Goal: Task Accomplishment & Management: Manage account settings

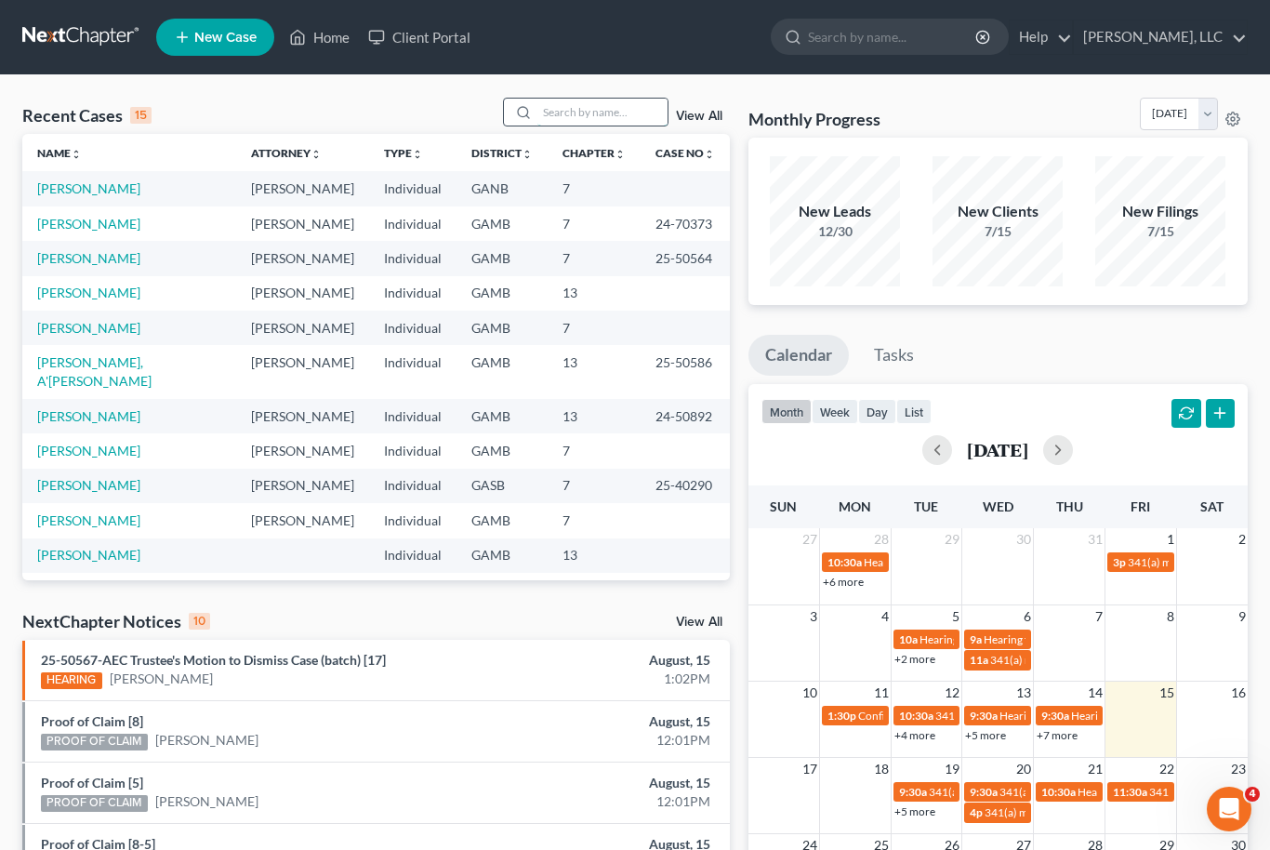
click at [587, 112] on input "search" at bounding box center [602, 112] width 130 height 27
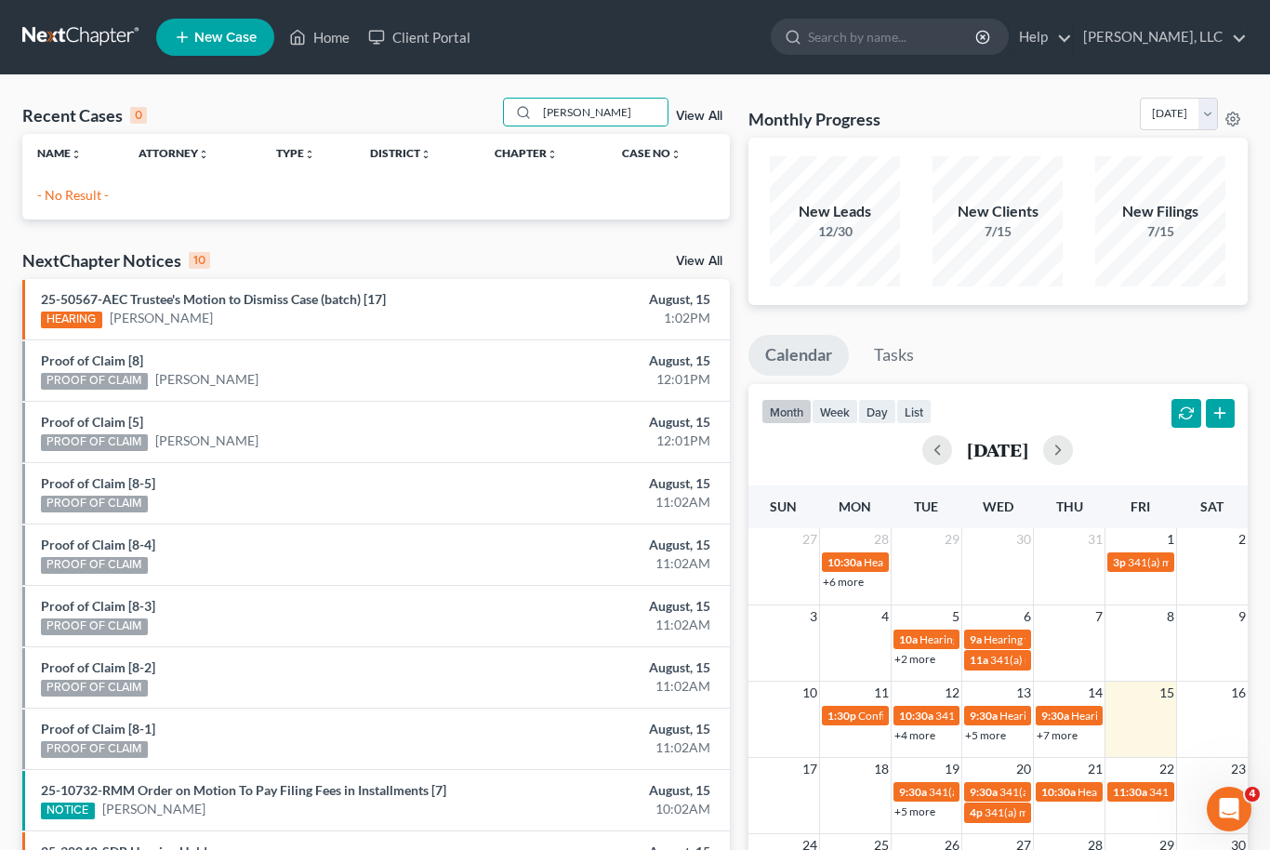
click at [106, 182] on div "Name unfold_more expand_more expand_less Attorney unfold_more expand_more expan…" at bounding box center [376, 169] width 708 height 71
click at [643, 117] on input "Terrance Maynar" at bounding box center [602, 112] width 130 height 27
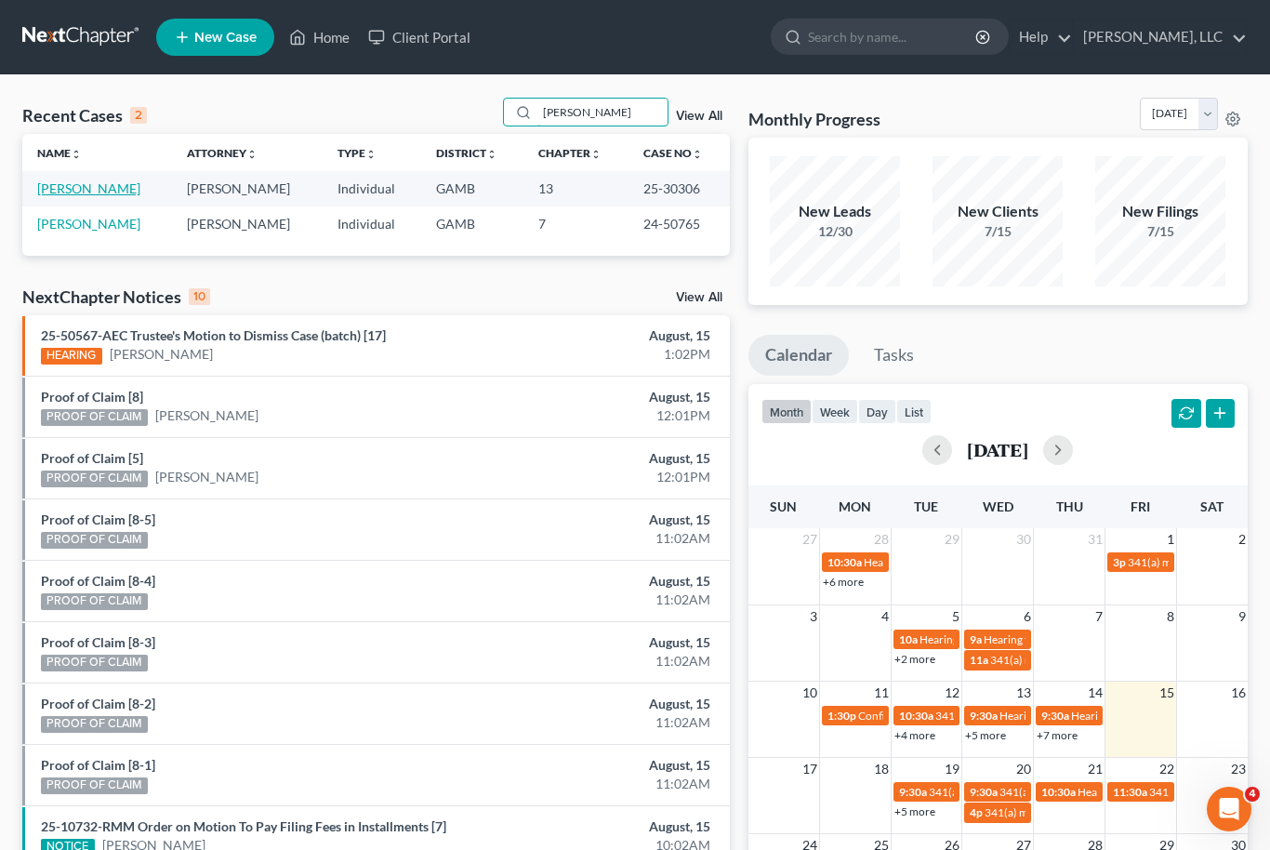
type input "Terrance"
click at [82, 186] on link "[PERSON_NAME]" at bounding box center [88, 188] width 103 height 16
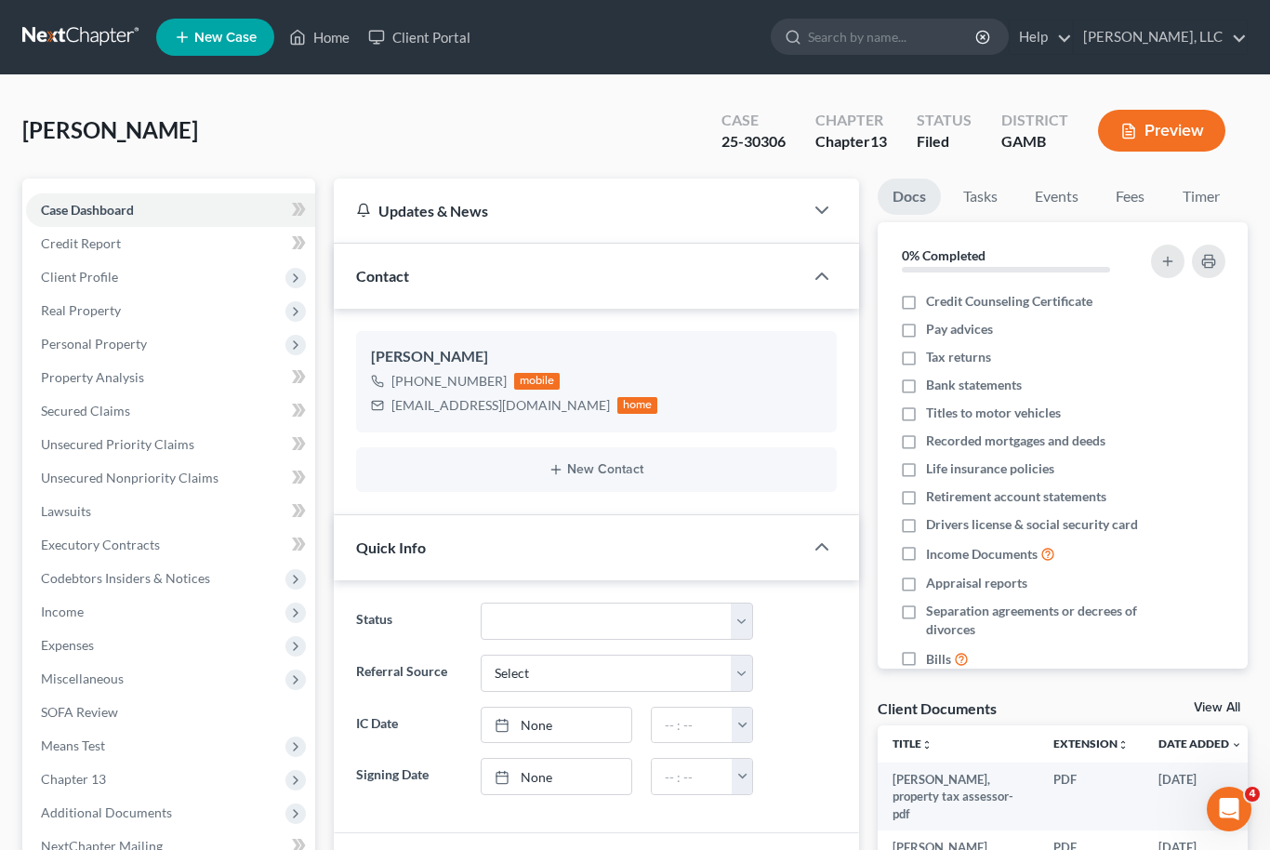
click at [1223, 710] on link "View All" at bounding box center [1217, 707] width 46 height 13
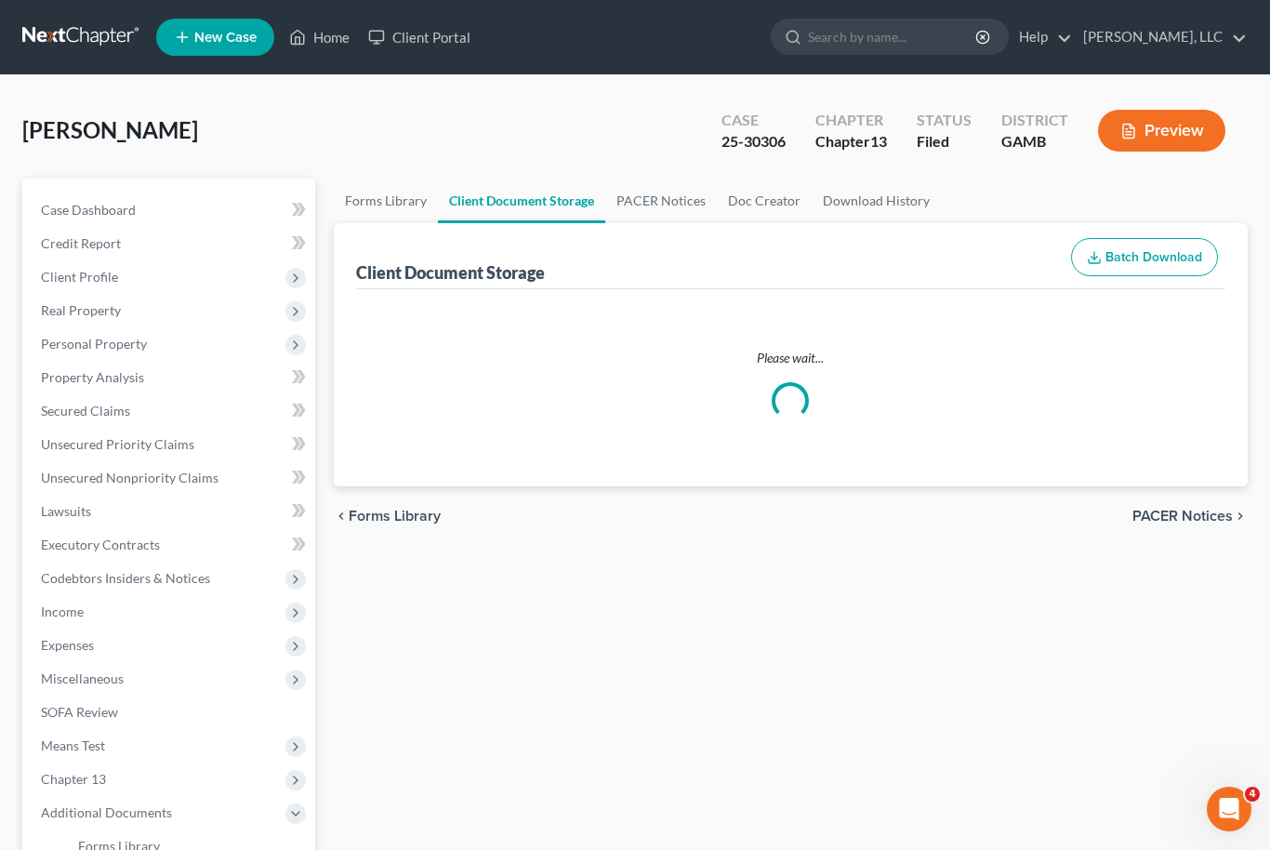
select select "12"
select select "6"
select select "22"
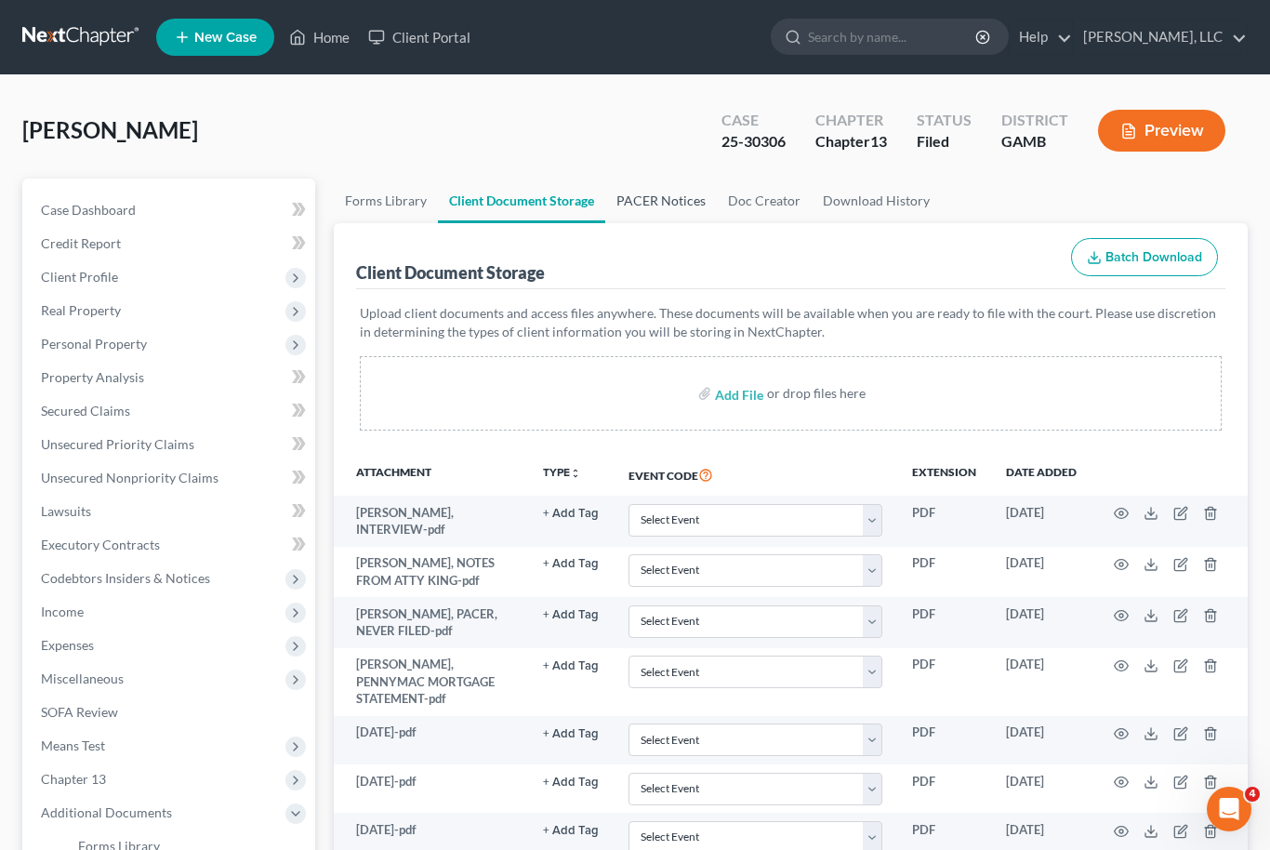
click at [656, 201] on link "PACER Notices" at bounding box center [661, 201] width 112 height 45
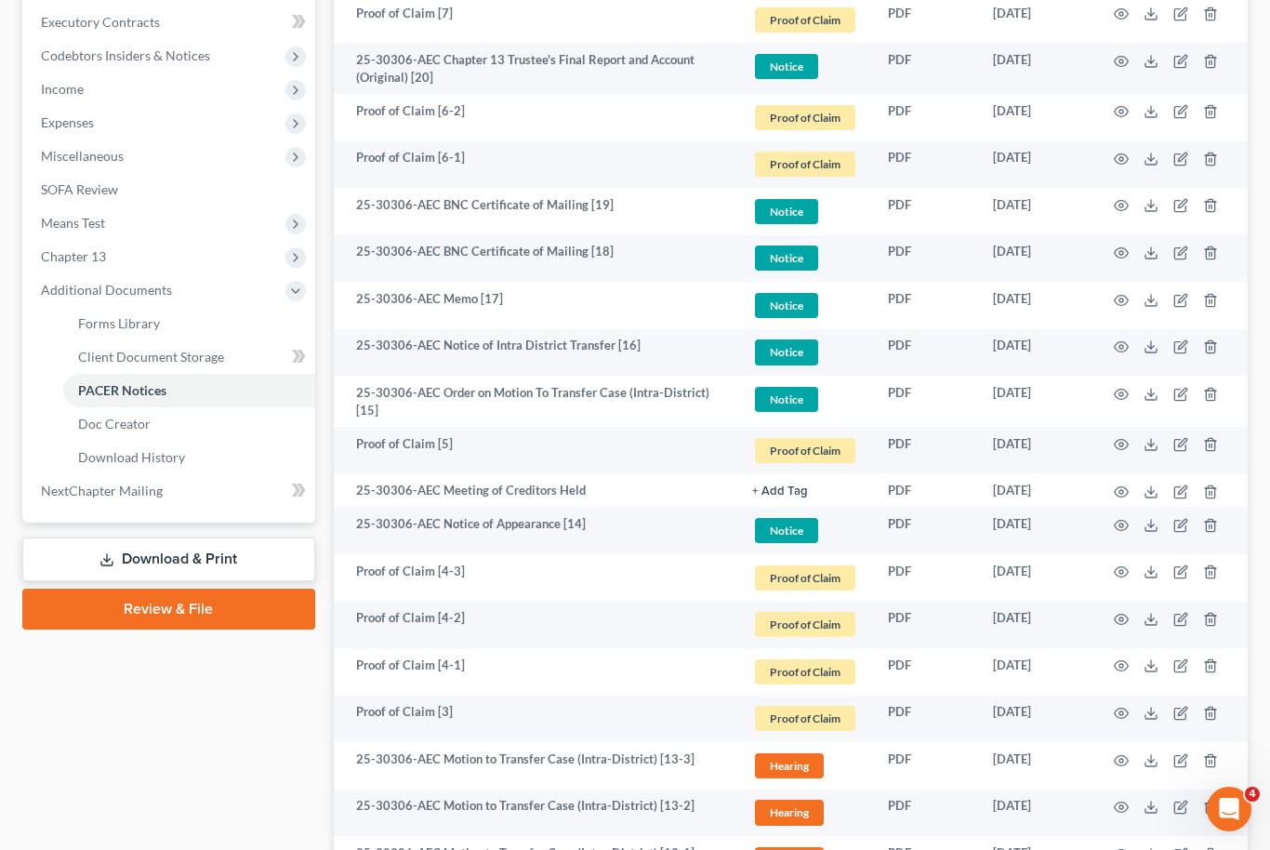
scroll to position [522, 0]
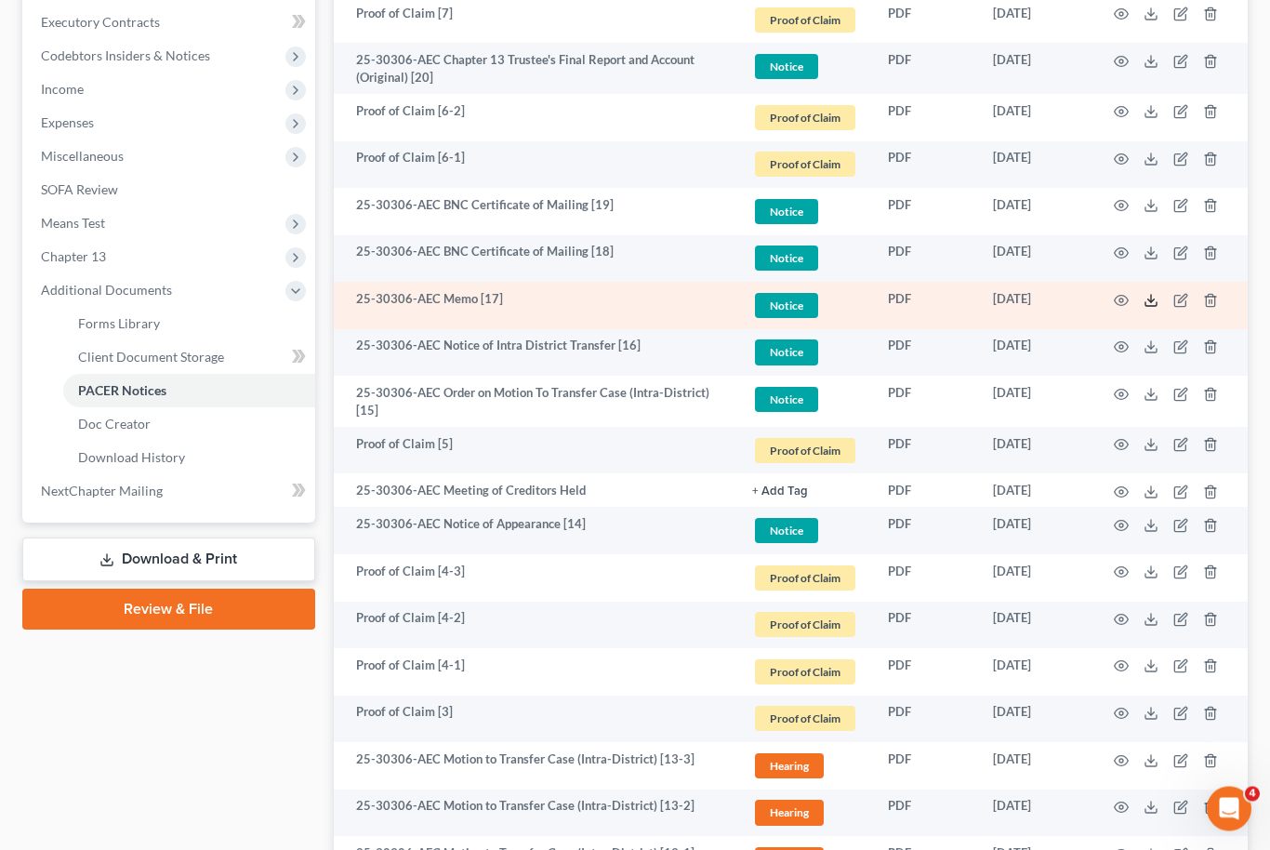
click at [1157, 298] on icon at bounding box center [1151, 301] width 15 height 15
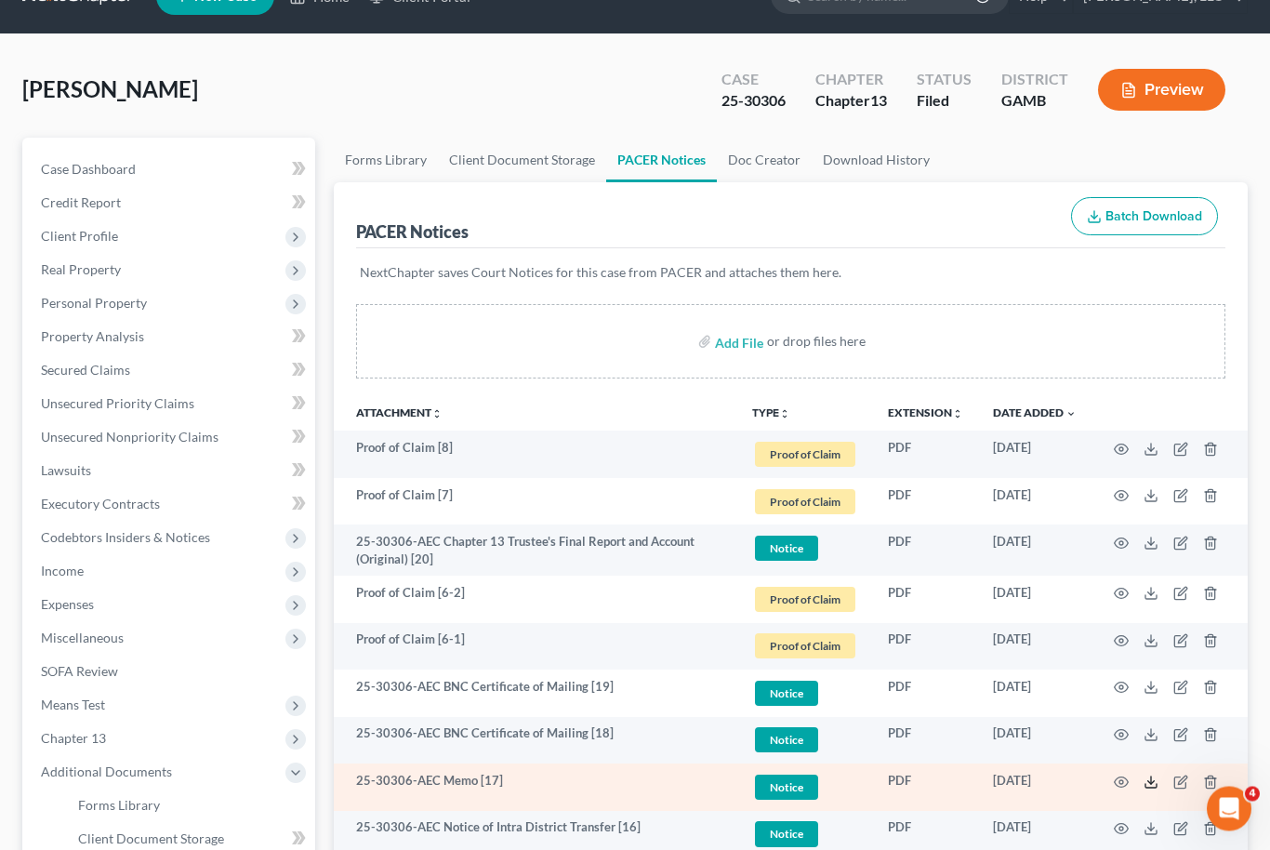
scroll to position [0, 0]
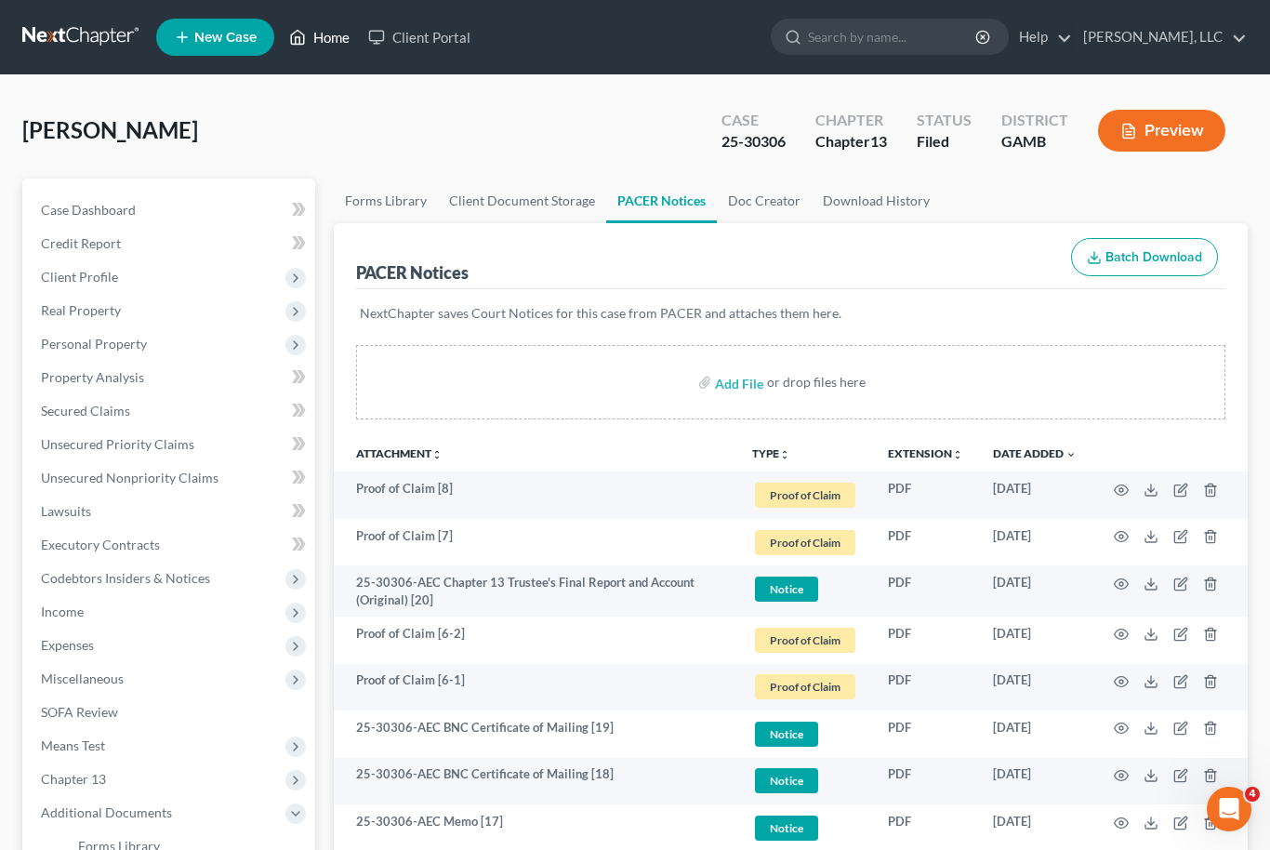
click at [323, 49] on link "Home" at bounding box center [319, 36] width 79 height 33
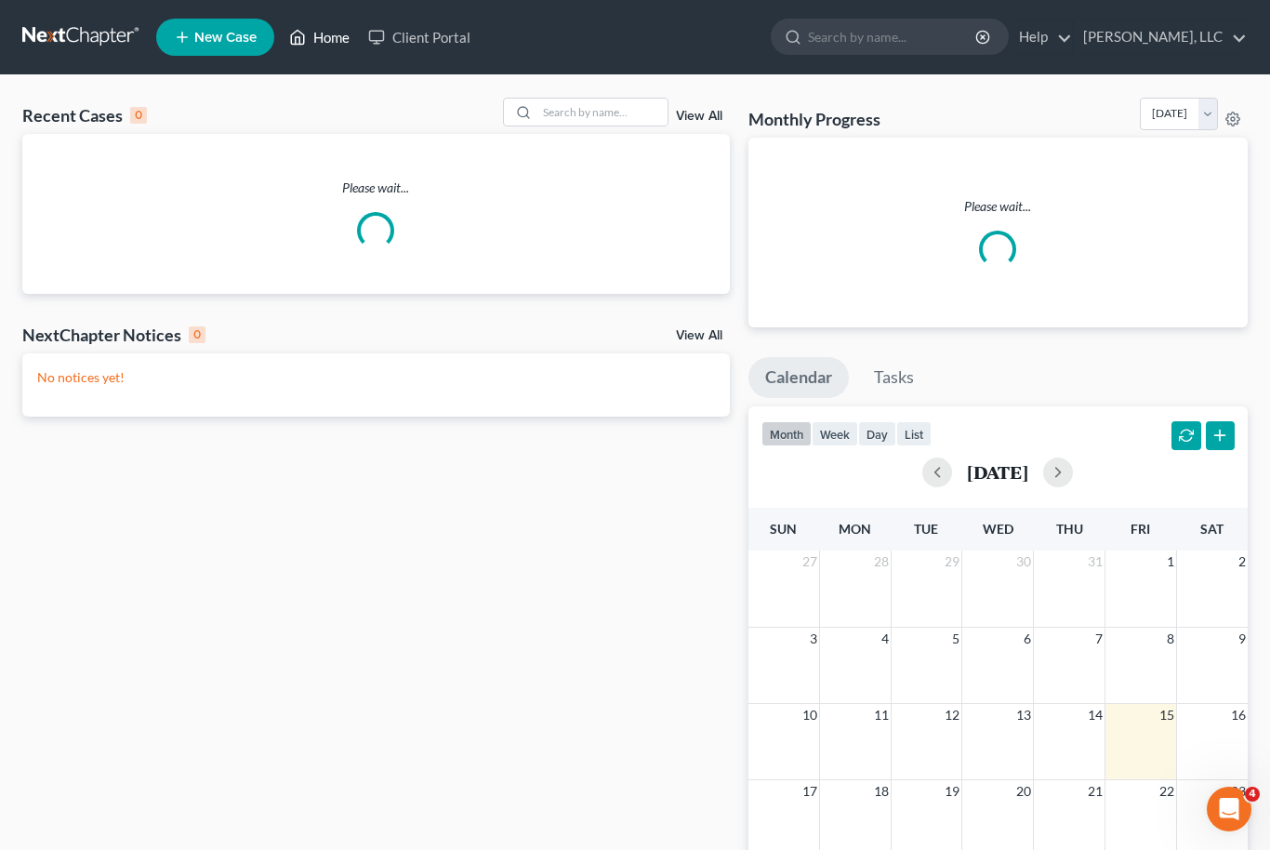
click at [330, 47] on link "Home" at bounding box center [319, 36] width 79 height 33
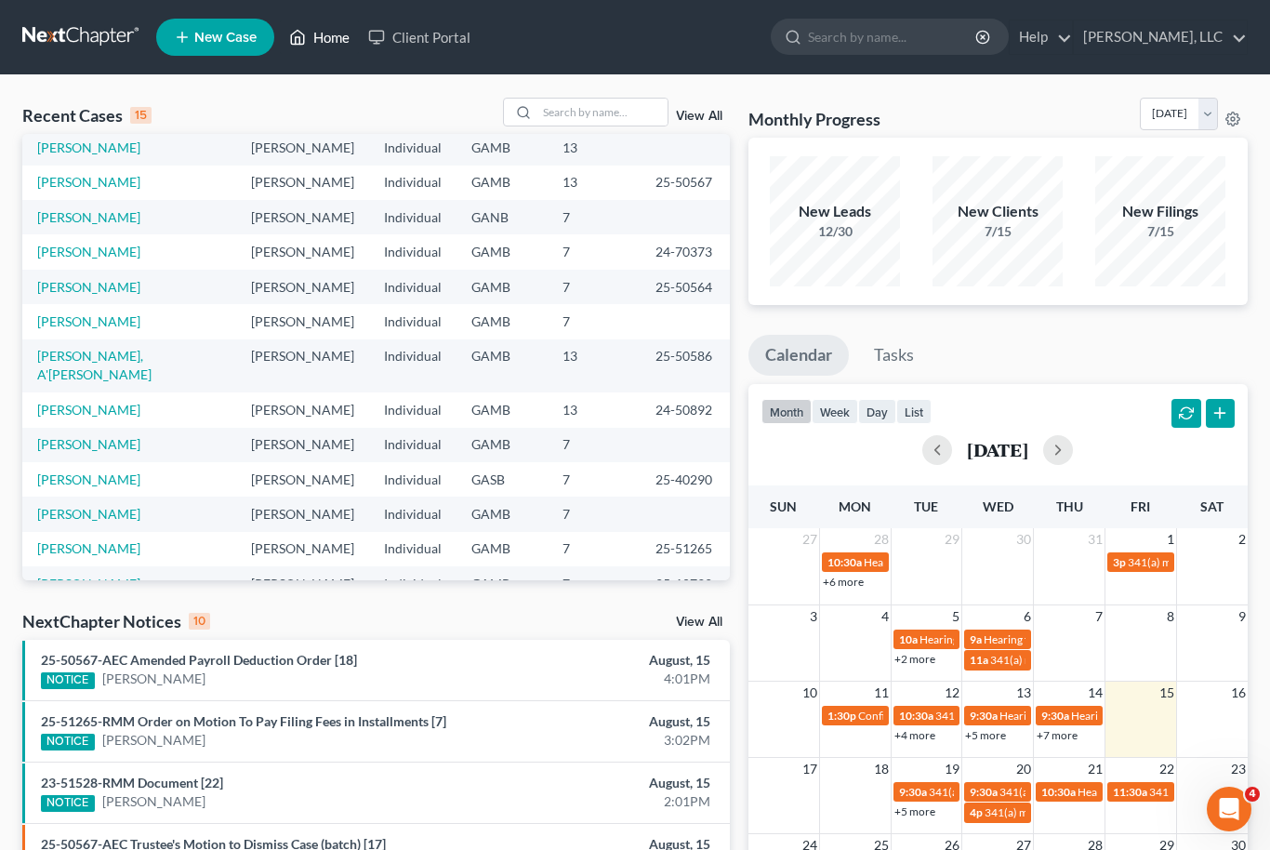
scroll to position [127, 0]
click at [602, 113] on input "search" at bounding box center [602, 112] width 130 height 27
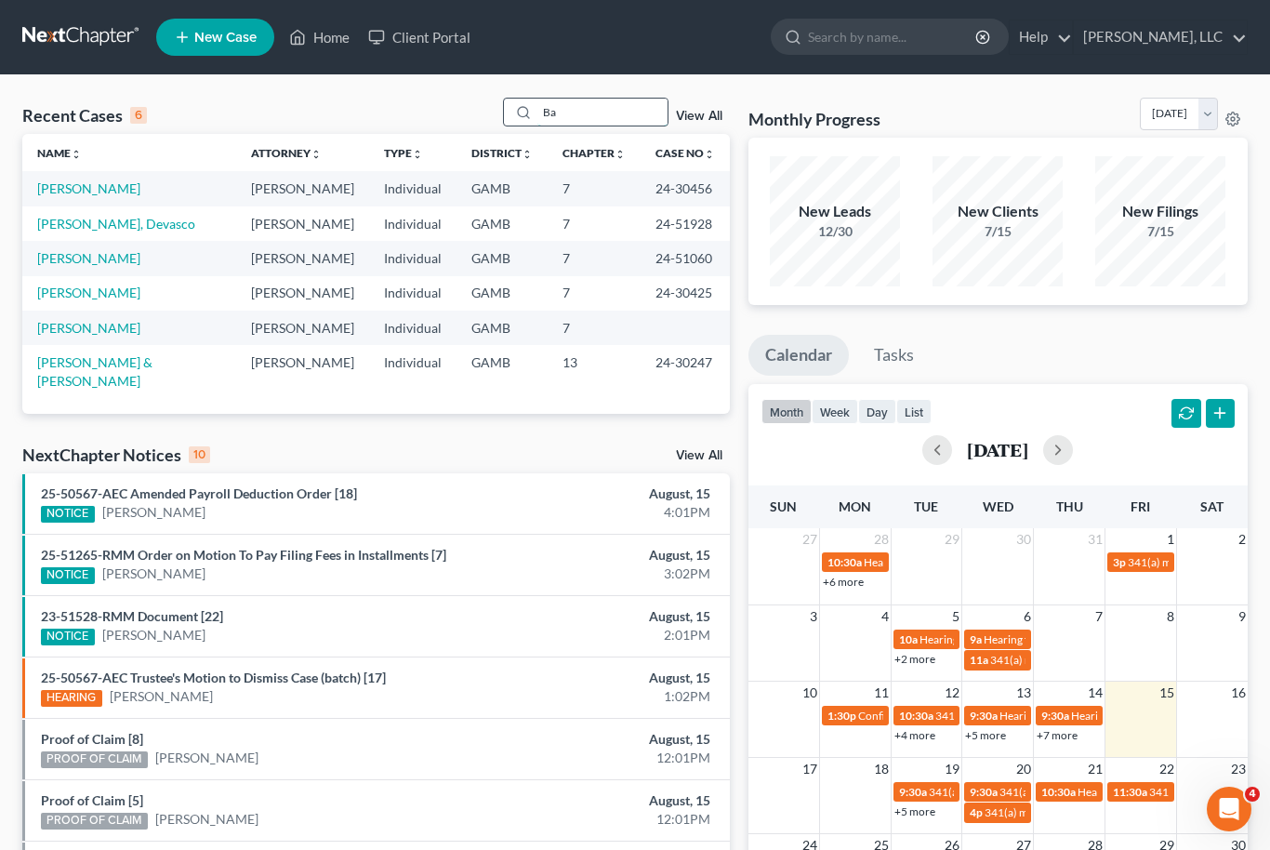
scroll to position [0, 0]
type input "Barn"
